Goal: Information Seeking & Learning: Learn about a topic

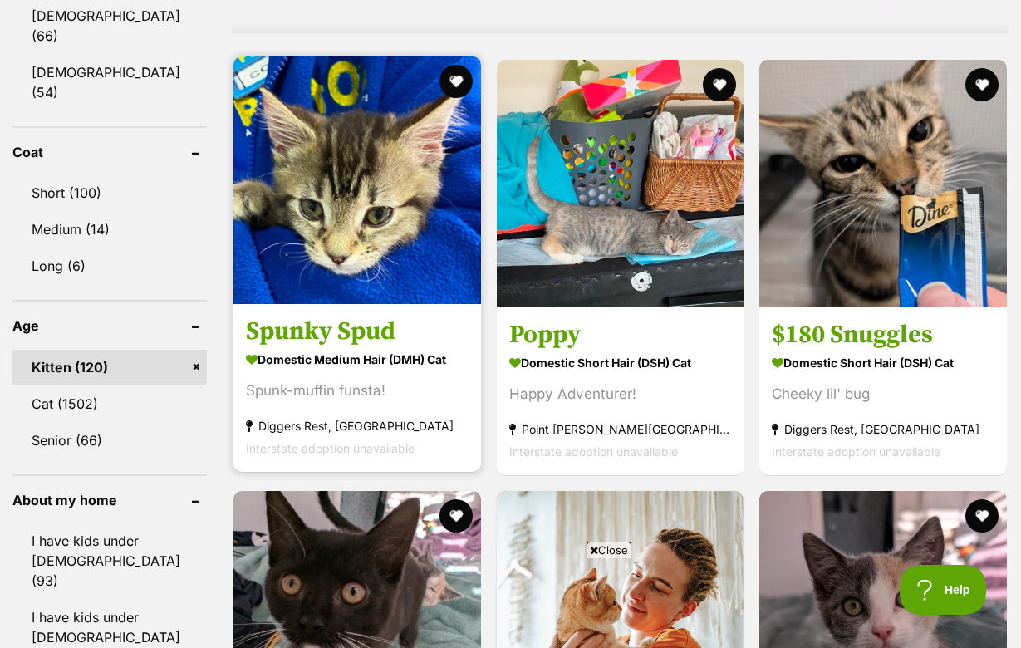
scroll to position [1548, 0]
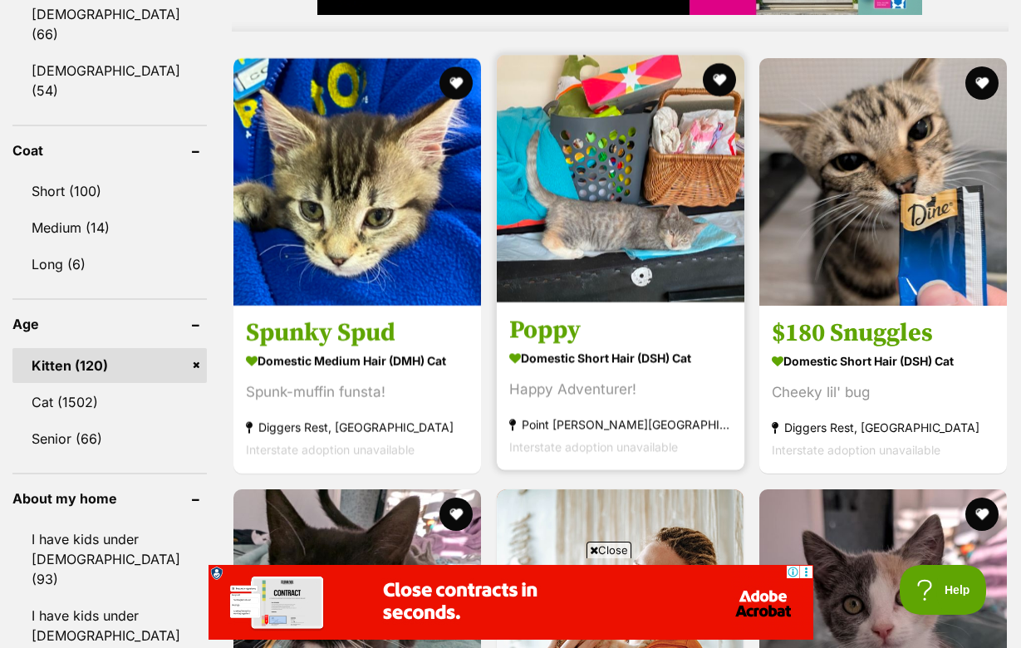
click at [533, 331] on h3 "Poppy" at bounding box center [620, 330] width 223 height 32
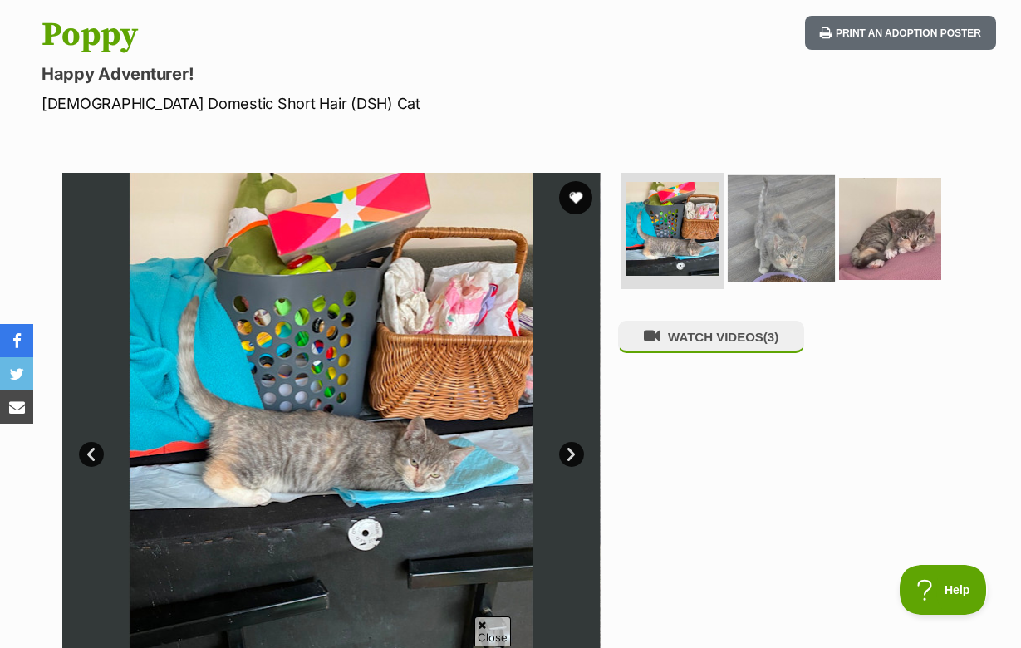
click at [779, 257] on img at bounding box center [781, 228] width 107 height 107
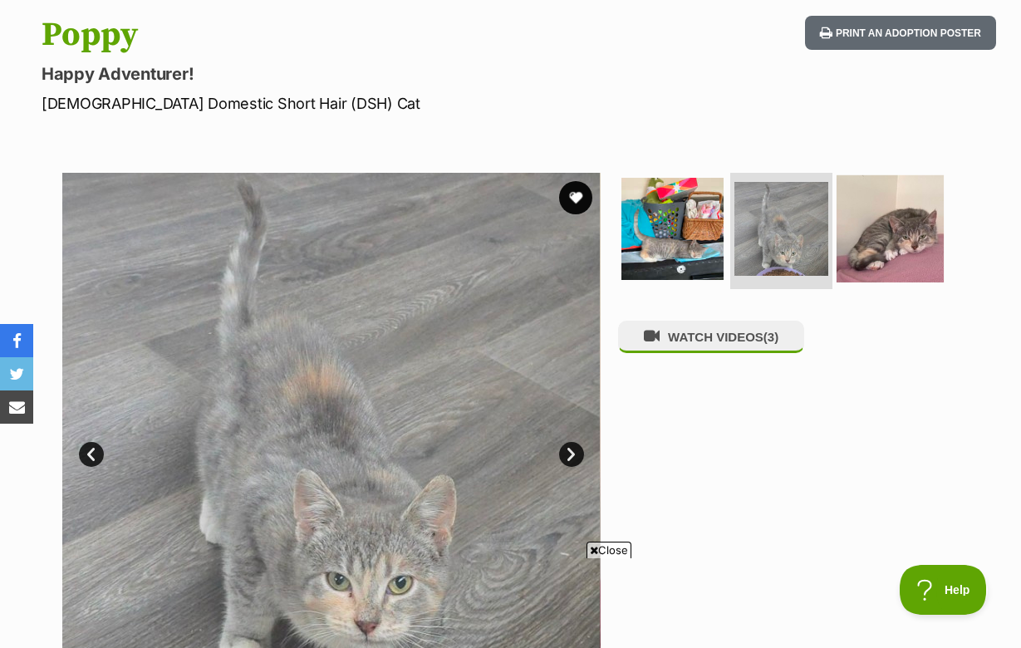
click at [913, 234] on img at bounding box center [890, 228] width 107 height 107
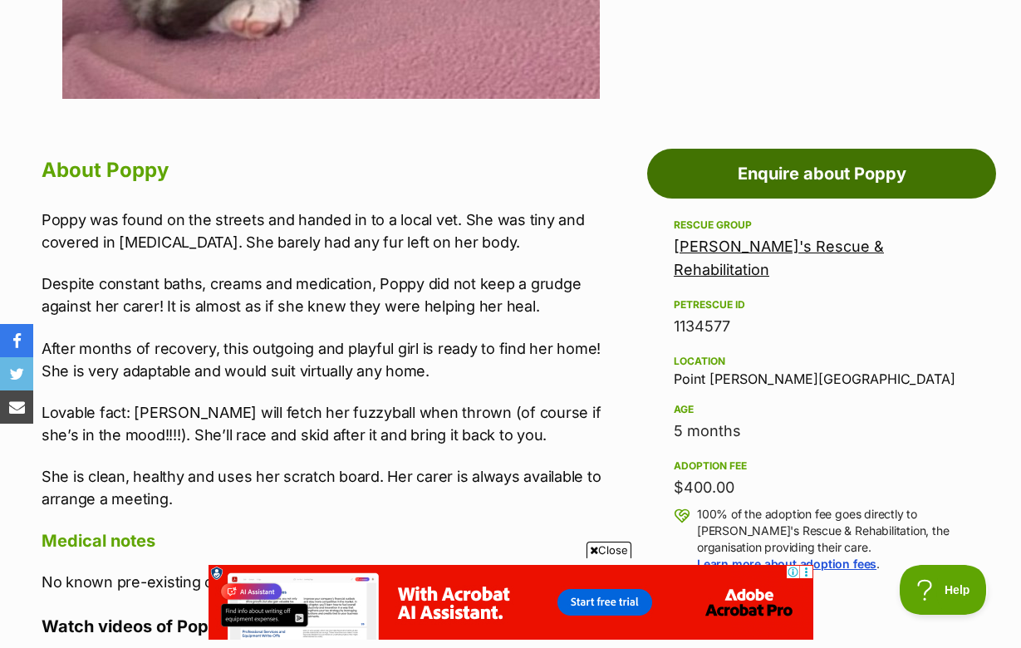
scroll to position [793, 0]
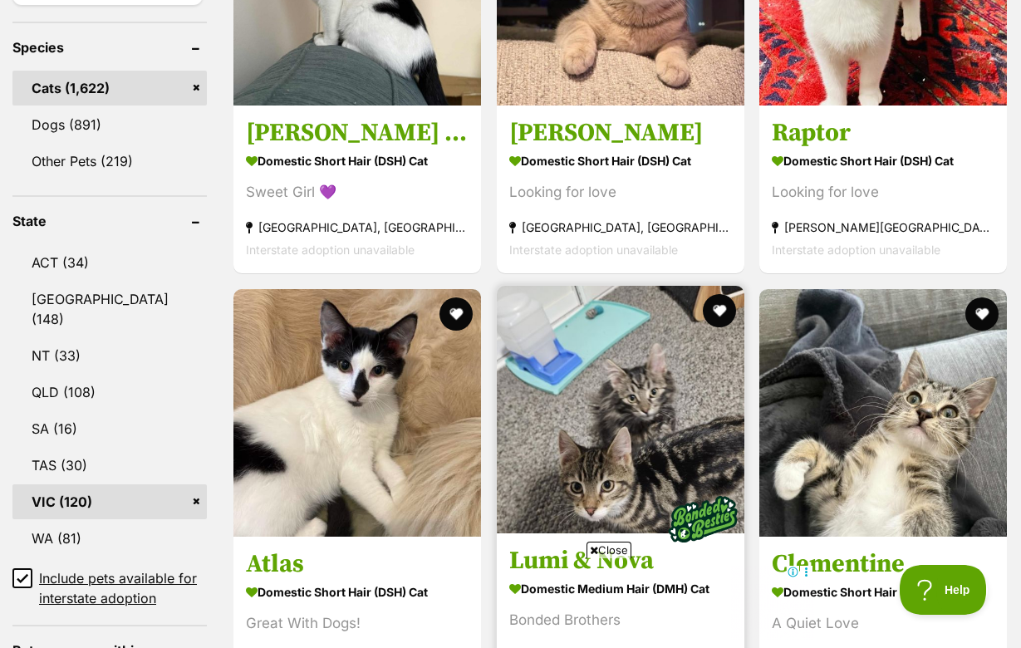
scroll to position [743, 0]
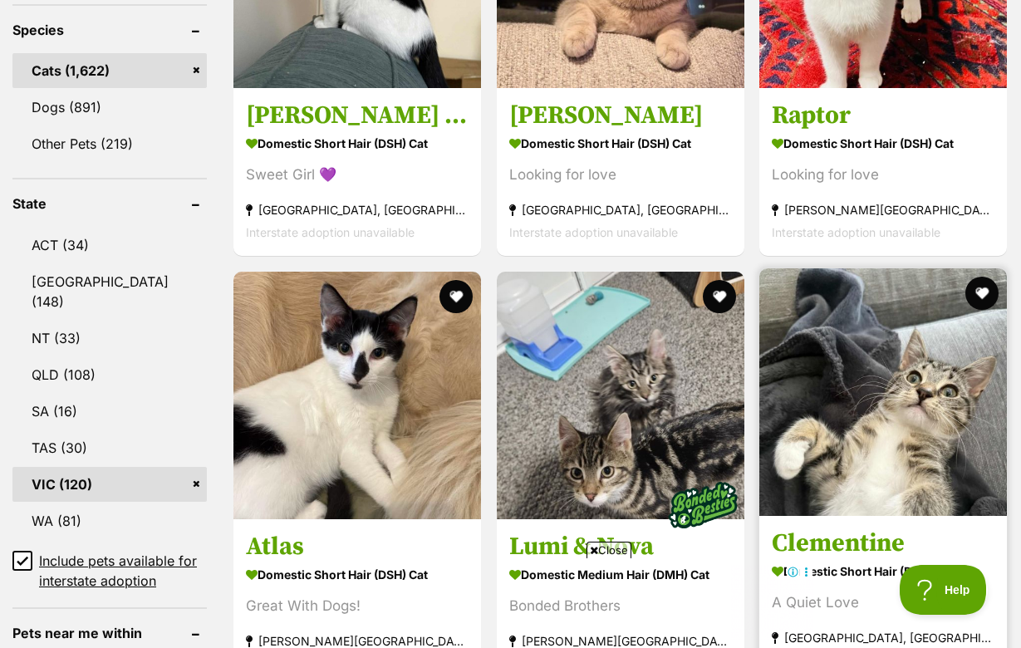
click at [870, 332] on img at bounding box center [884, 392] width 248 height 248
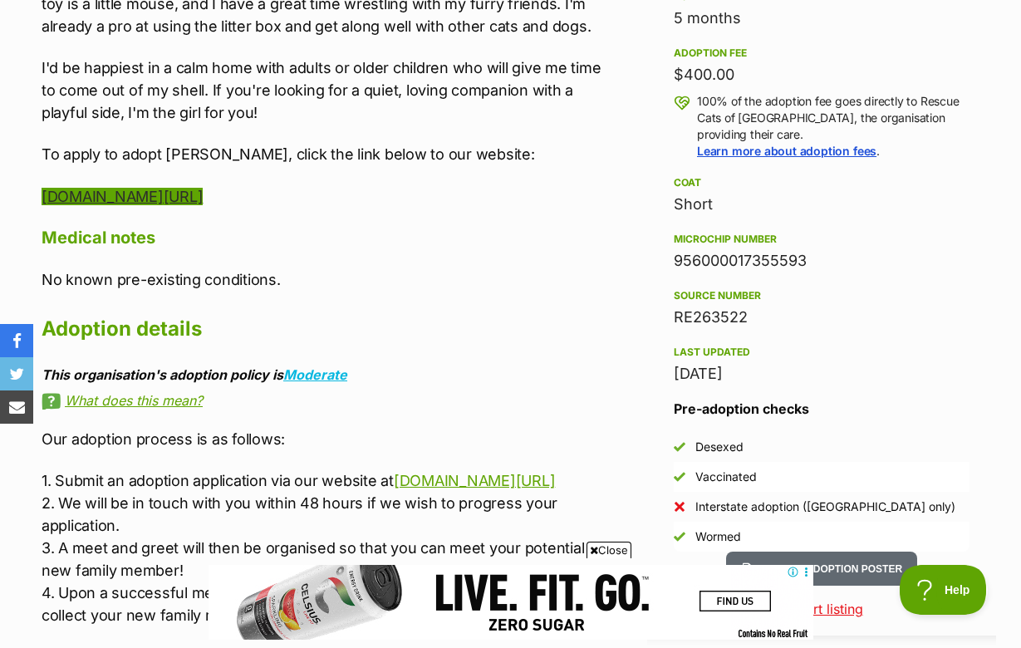
click at [203, 196] on link "[DOMAIN_NAME][URL]" at bounding box center [122, 196] width 161 height 17
